Goal: Transaction & Acquisition: Purchase product/service

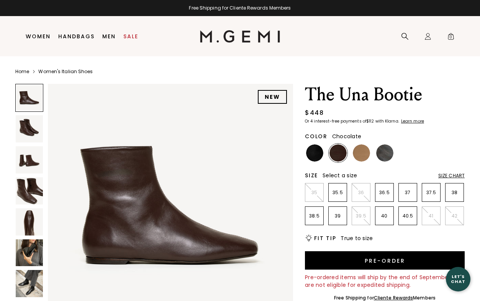
scroll to position [12, 0]
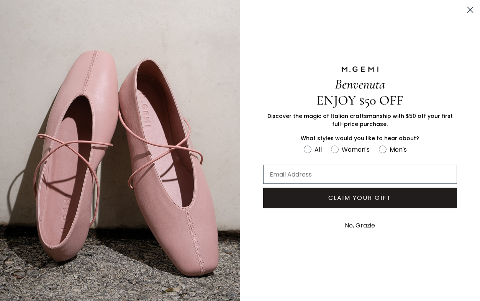
click at [30, 130] on body "in available credit Go Back Skip to content Free Shipping for Cliente Rewards M…" at bounding box center [240, 150] width 480 height 301
click at [473, 11] on circle "Close dialog" at bounding box center [470, 9] width 13 height 13
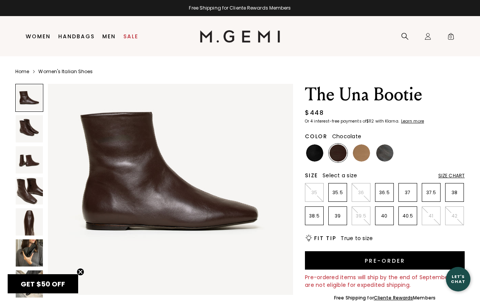
click at [30, 128] on img at bounding box center [29, 128] width 27 height 27
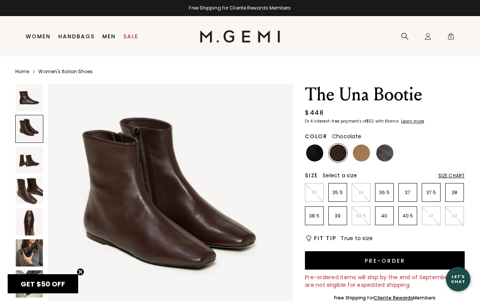
click at [22, 153] on img at bounding box center [29, 159] width 27 height 27
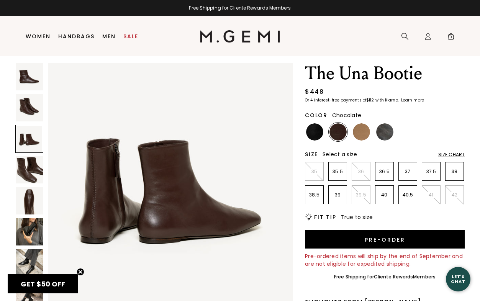
scroll to position [23, 0]
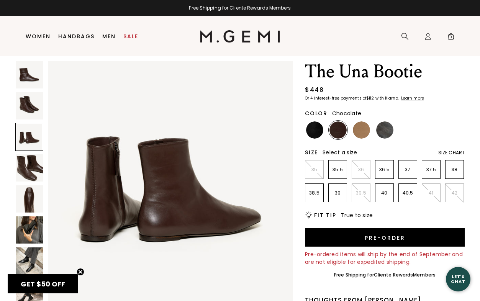
click at [28, 178] on img at bounding box center [29, 168] width 27 height 27
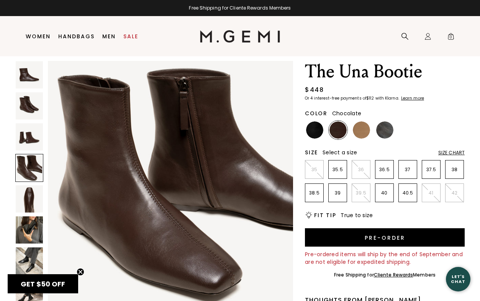
click at [29, 194] on img at bounding box center [29, 199] width 27 height 27
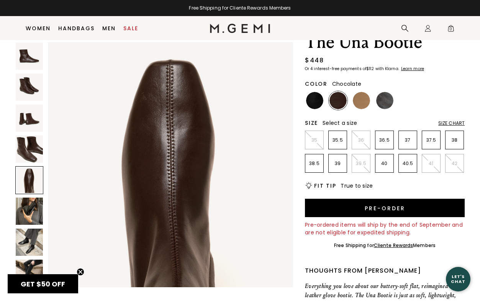
scroll to position [43, 0]
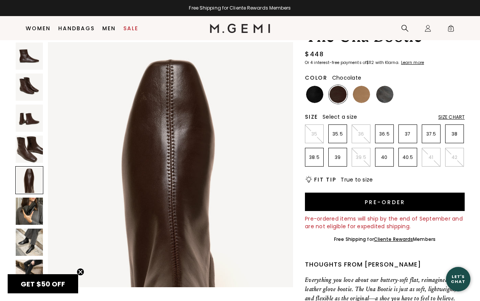
click at [29, 219] on img at bounding box center [29, 211] width 27 height 27
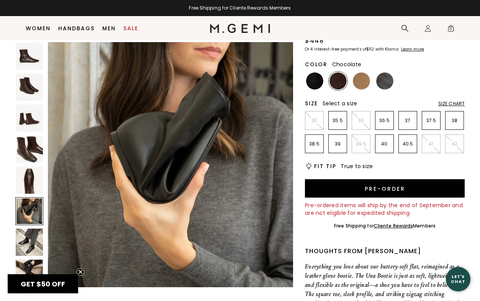
scroll to position [57, 0]
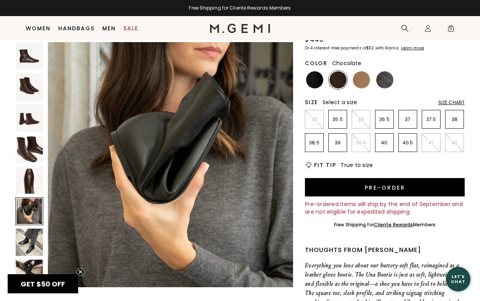
click at [26, 242] on img at bounding box center [29, 242] width 27 height 27
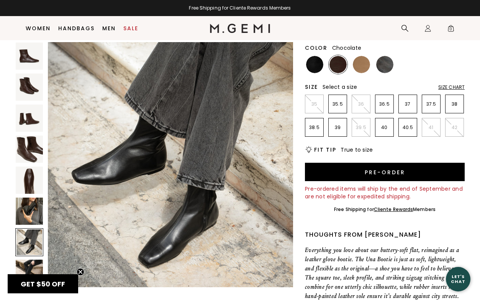
scroll to position [75, 0]
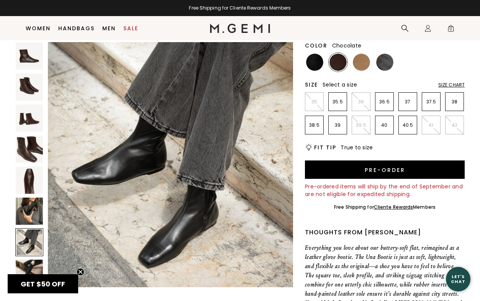
click at [28, 264] on img at bounding box center [29, 273] width 27 height 27
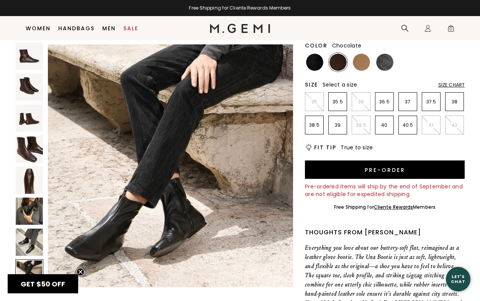
scroll to position [1771, 0]
